Goal: Navigation & Orientation: Find specific page/section

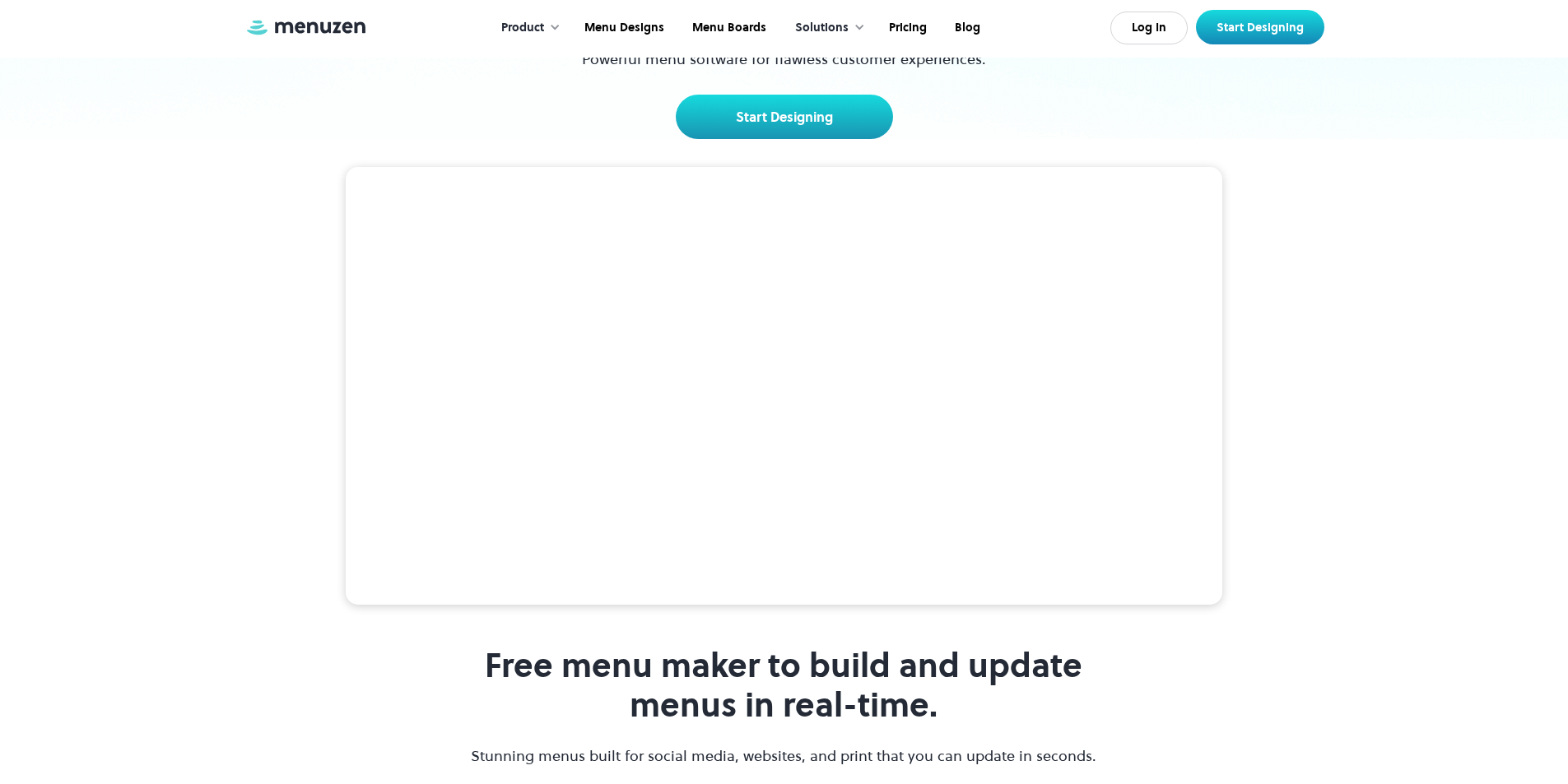
scroll to position [411, 0]
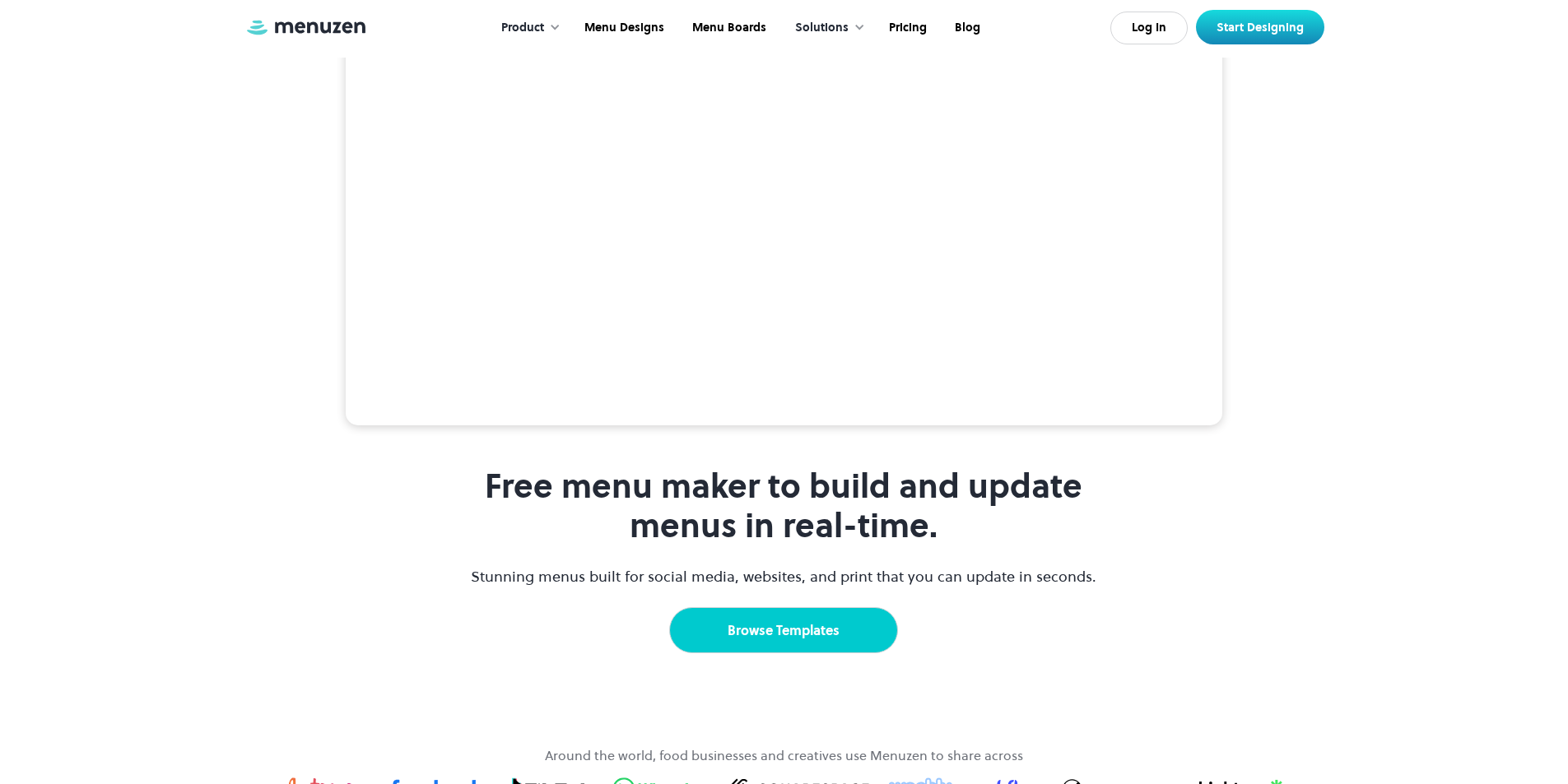
click at [810, 607] on link "Browse Templates" at bounding box center [783, 630] width 228 height 46
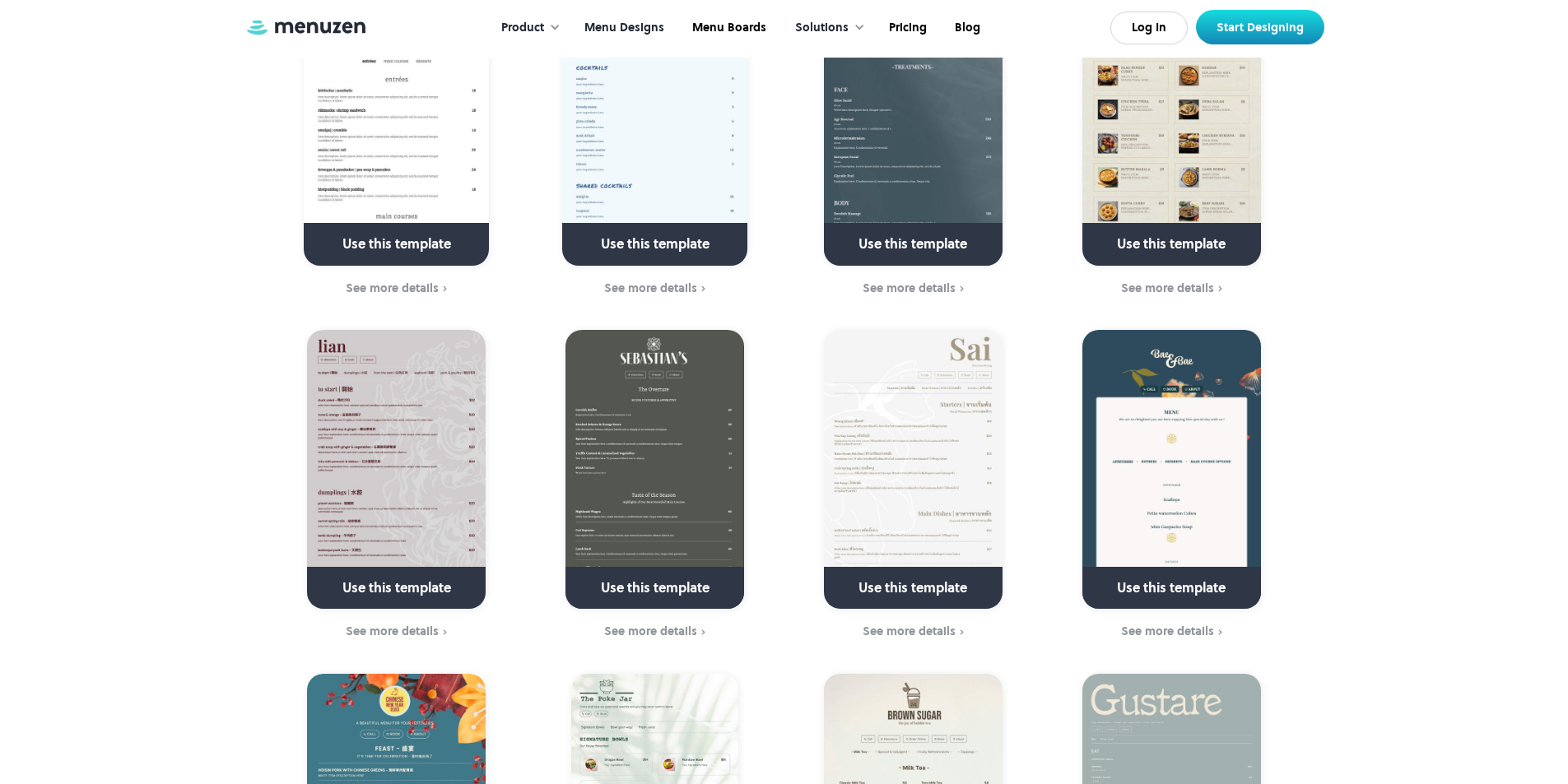
scroll to position [3044, 0]
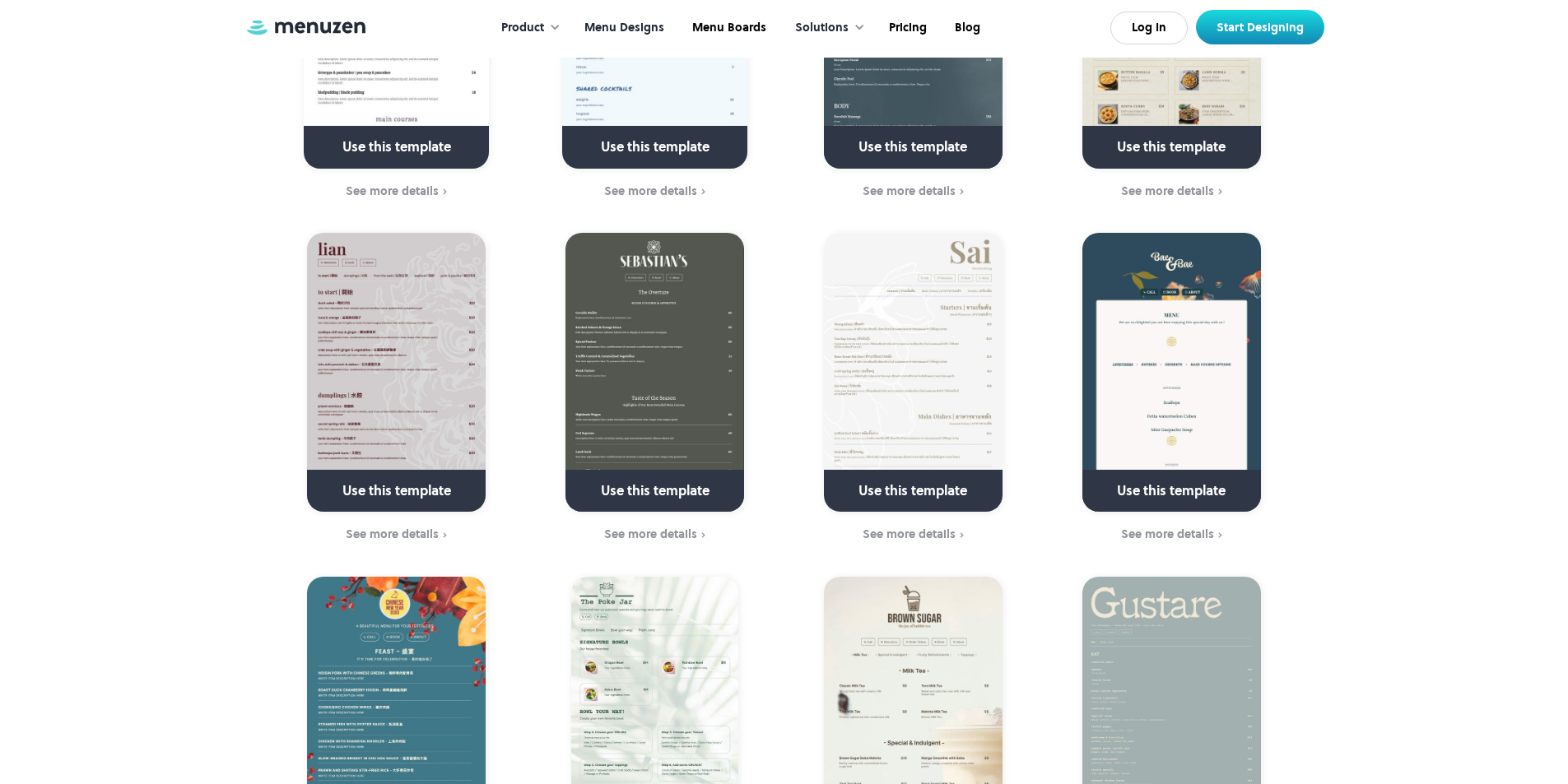
click at [555, 25] on div at bounding box center [555, 27] width 12 height 12
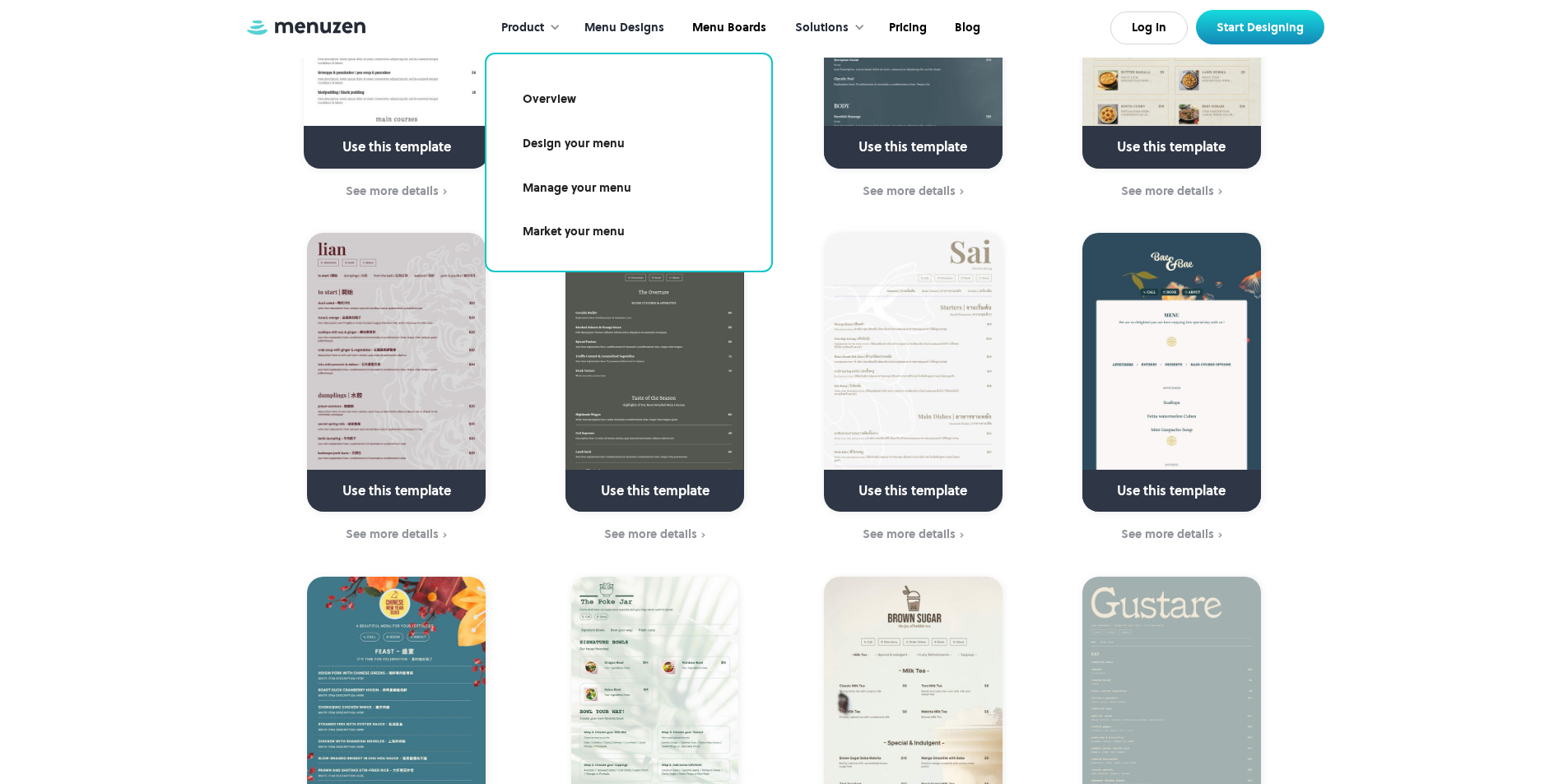
click at [829, 24] on div "Solutions" at bounding box center [821, 27] width 53 height 18
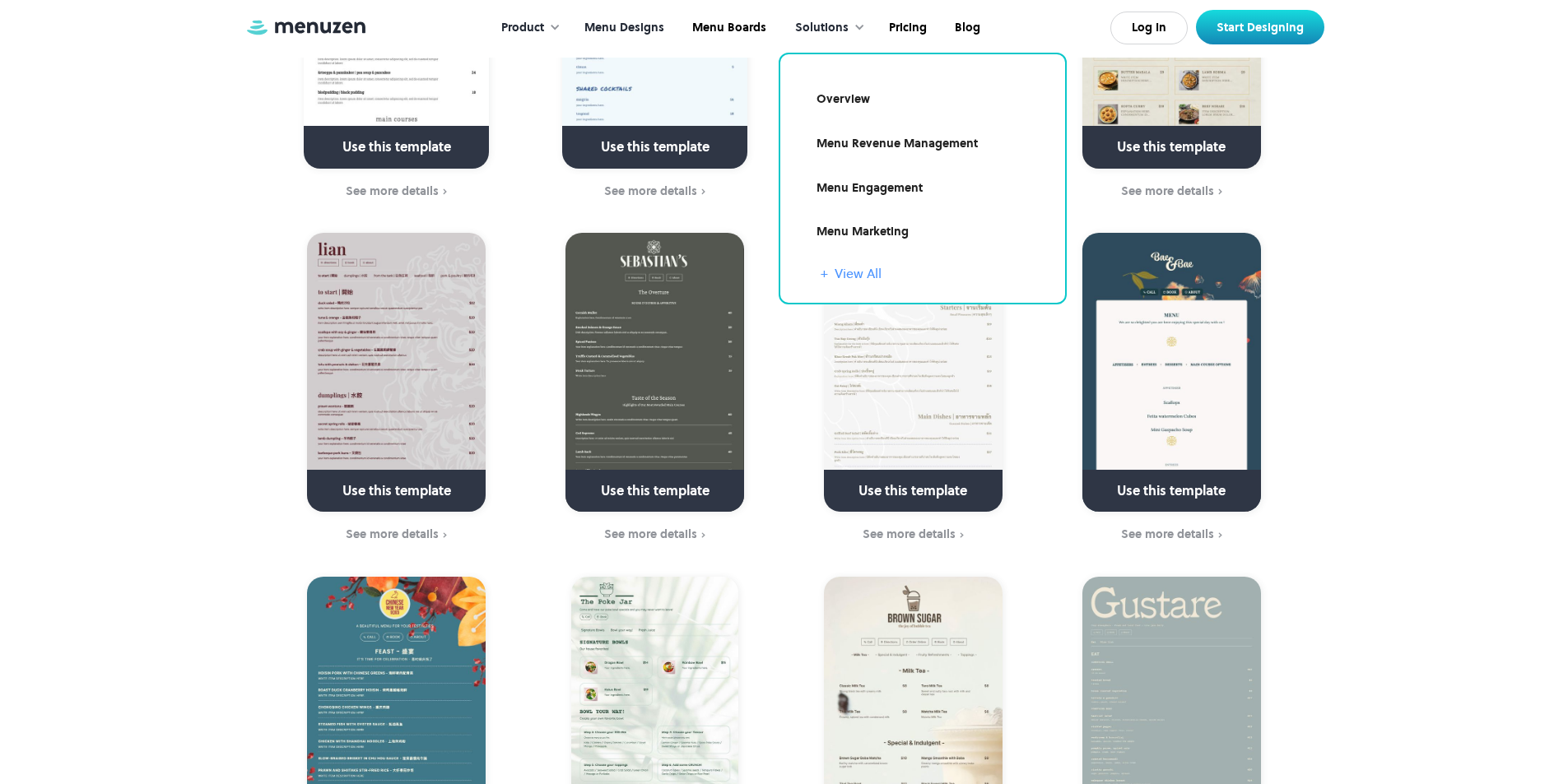
click at [870, 277] on link "+ View All" at bounding box center [932, 273] width 225 height 19
